Goal: Browse casually: Explore the website without a specific task or goal

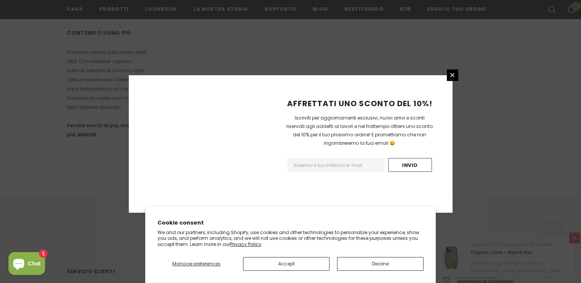
scroll to position [500, 0]
